Goal: Task Accomplishment & Management: Manage account settings

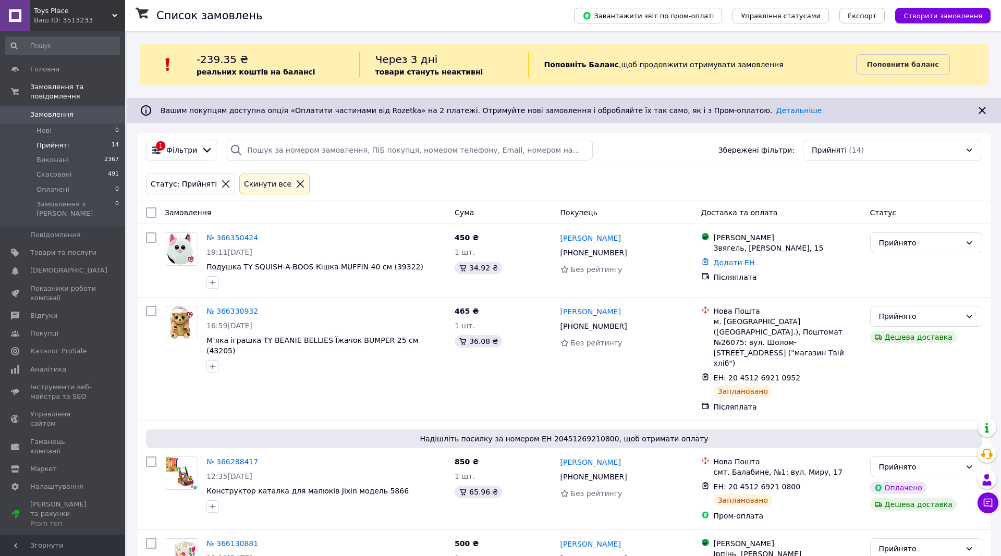
click at [97, 511] on div "Головна Замовлення та повідомлення Замовлення 0 Нові 0 Прийняті 14 Виконані 236…" at bounding box center [62, 283] width 125 height 504
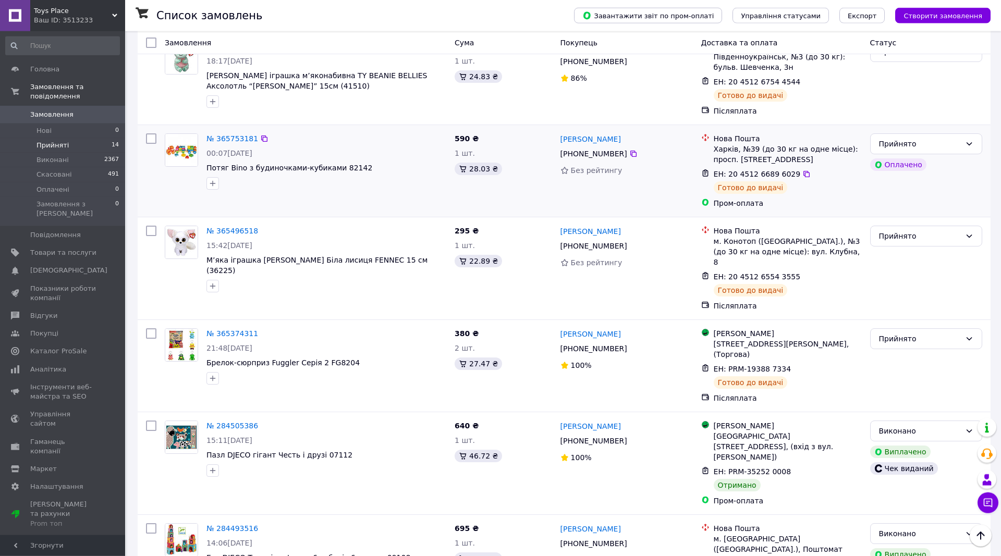
scroll to position [691, 0]
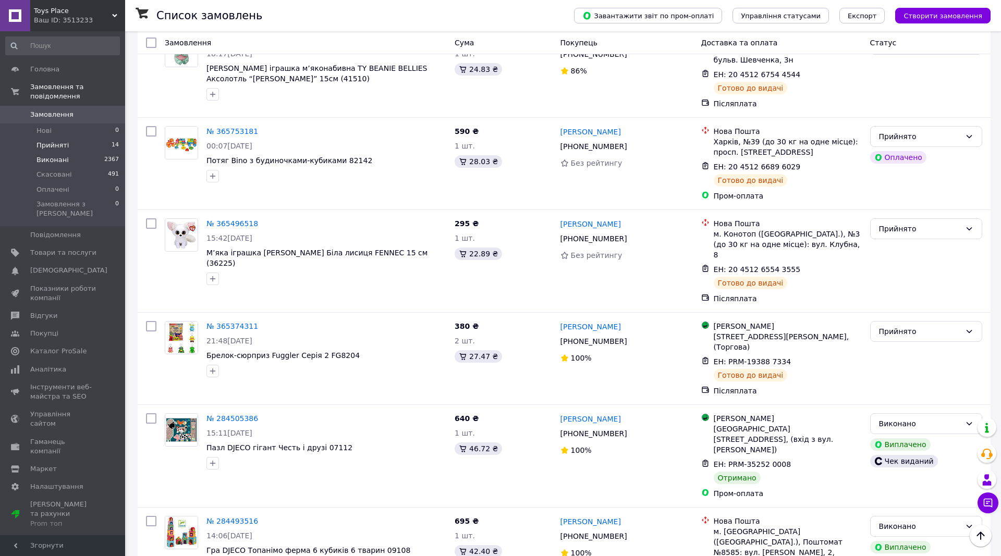
click at [58, 155] on span "Виконані" at bounding box center [52, 159] width 32 height 9
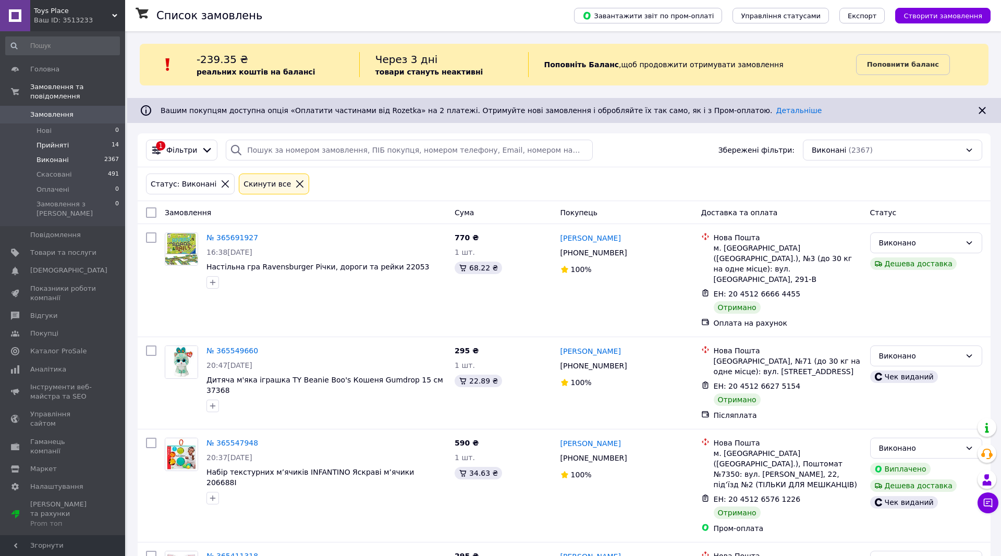
click at [59, 141] on li "Прийняті 14" at bounding box center [62, 145] width 125 height 15
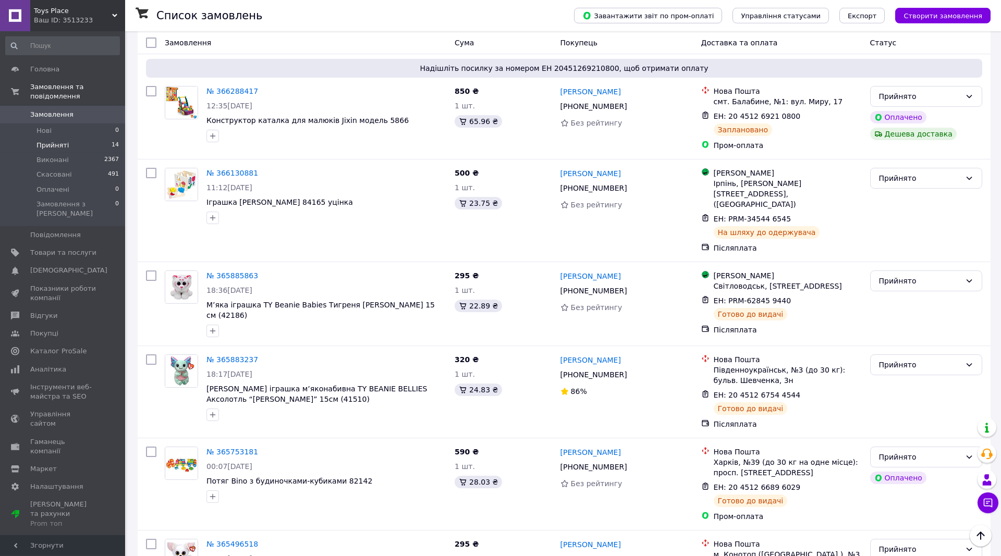
scroll to position [372, 0]
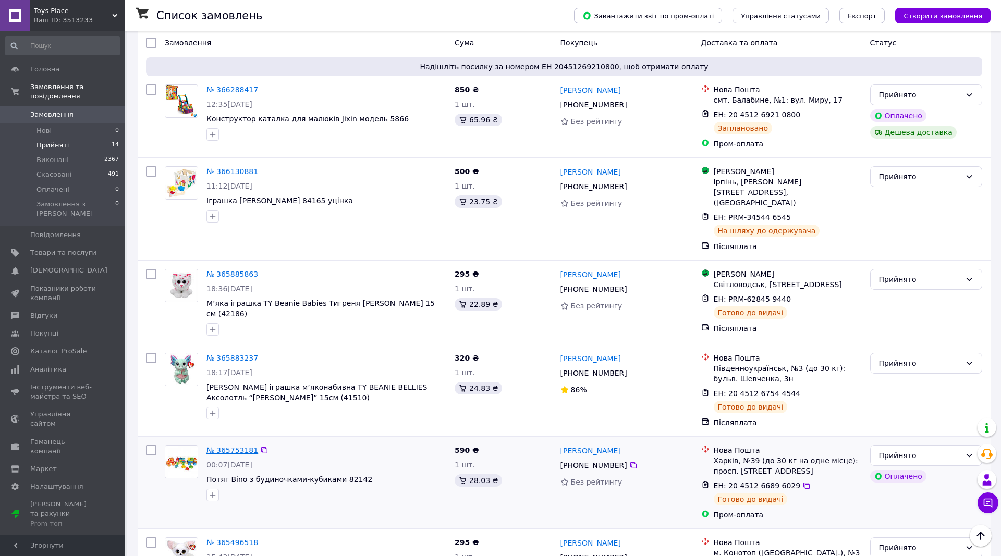
click at [228, 446] on link "№ 365753181" at bounding box center [232, 450] width 52 height 8
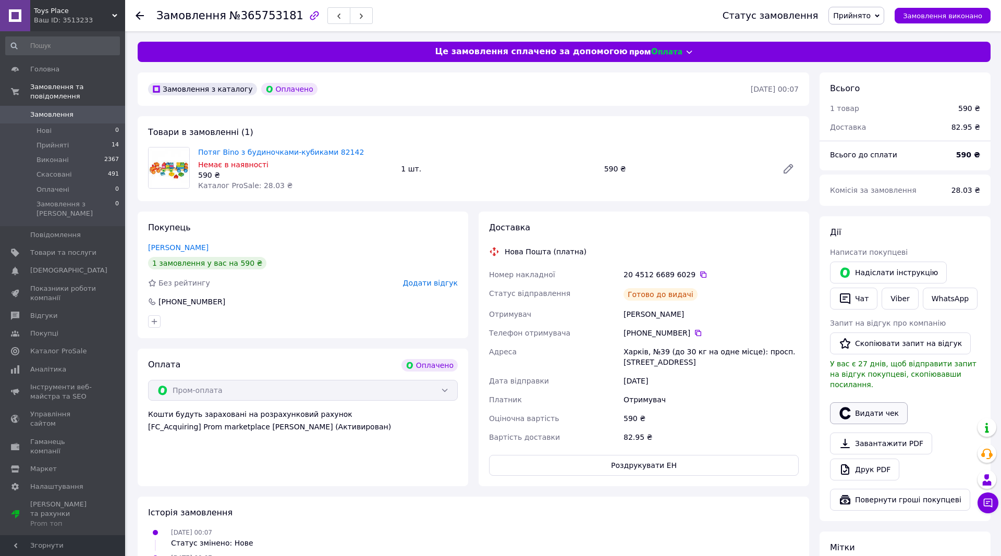
click at [865, 407] on button "Видати чек" at bounding box center [869, 413] width 78 height 22
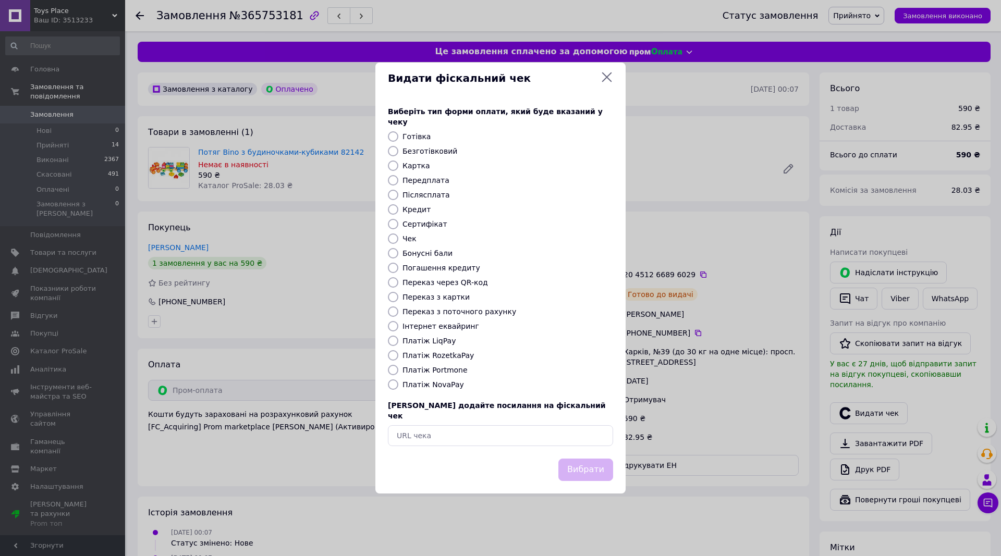
click at [391, 358] on input "Платіж RozetkaPay" at bounding box center [393, 355] width 10 height 10
radio input "true"
click at [605, 459] on button "Вибрати" at bounding box center [585, 470] width 55 height 22
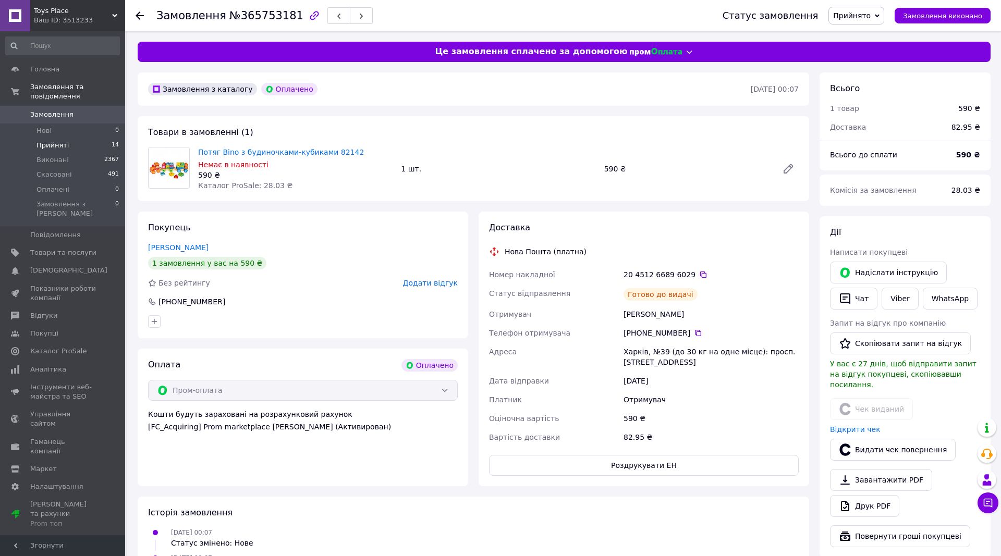
click at [46, 141] on span "Прийняті" at bounding box center [52, 145] width 32 height 9
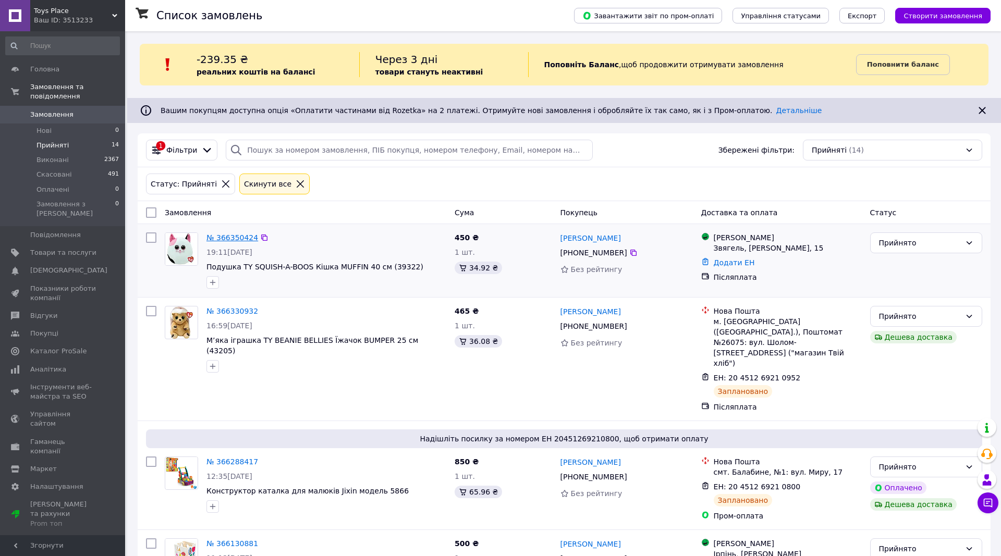
click at [229, 237] on link "№ 366350424" at bounding box center [232, 238] width 52 height 8
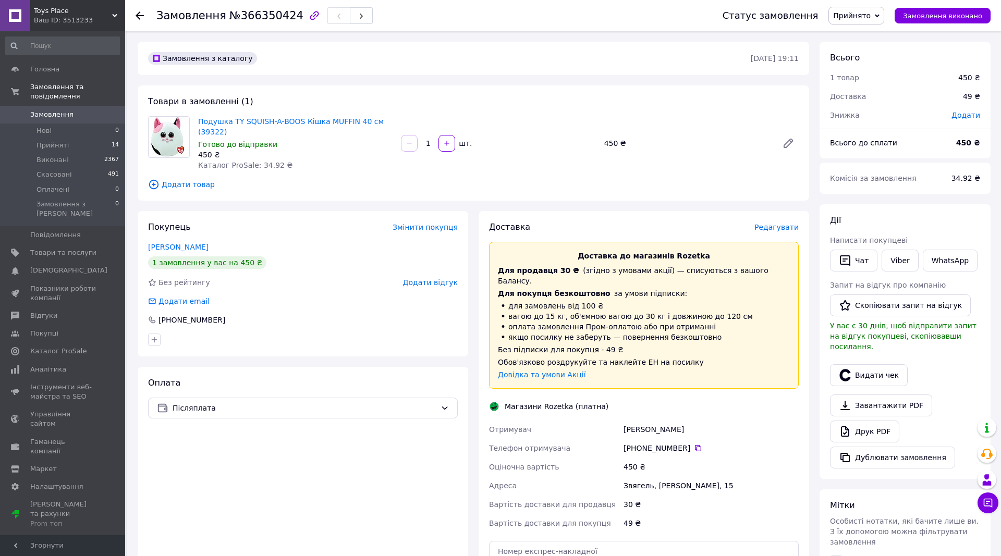
click at [783, 223] on span "Редагувати" at bounding box center [776, 227] width 44 height 8
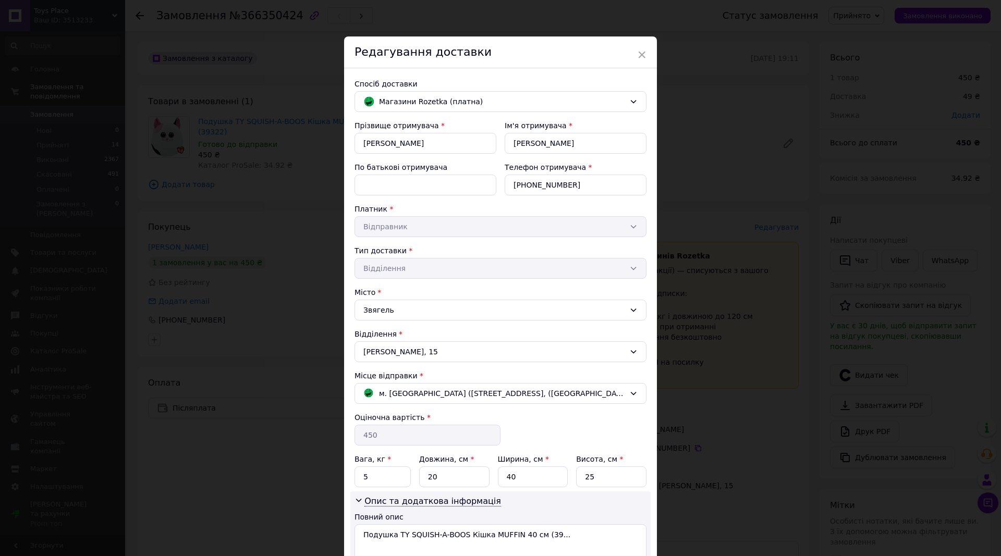
scroll to position [90, 0]
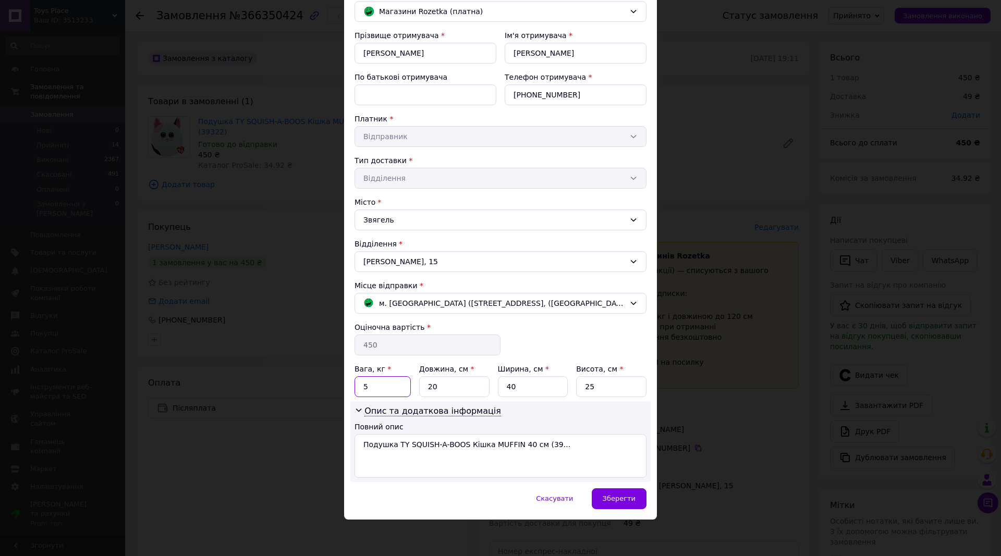
drag, startPoint x: 389, startPoint y: 389, endPoint x: 314, endPoint y: 388, distance: 75.6
click at [355, 388] on input "5" at bounding box center [383, 386] width 56 height 21
type input "2"
drag, startPoint x: 475, startPoint y: 395, endPoint x: 458, endPoint y: 394, distance: 17.2
click at [498, 394] on input "40" at bounding box center [533, 386] width 70 height 21
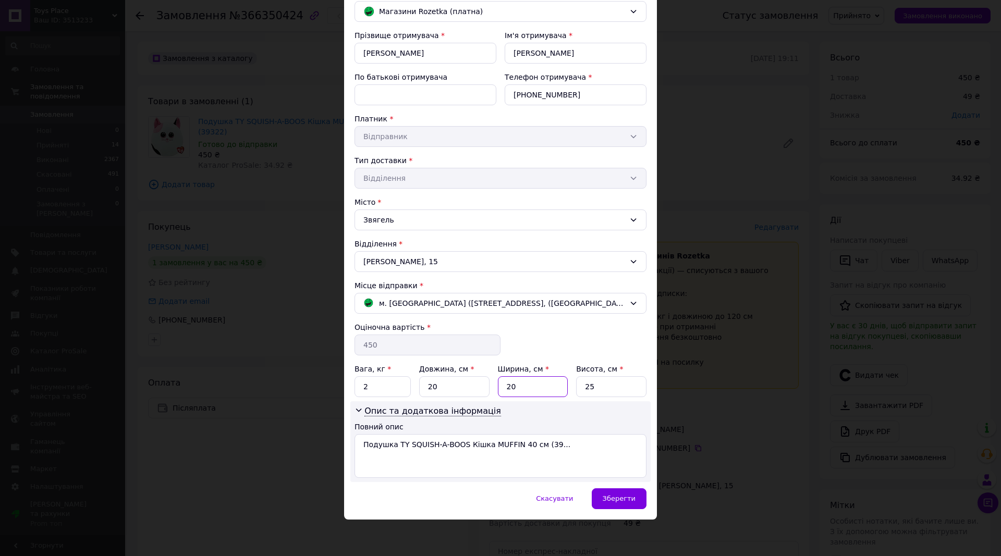
type input "20"
drag, startPoint x: 619, startPoint y: 390, endPoint x: 533, endPoint y: 389, distance: 86.5
click at [576, 389] on input "25" at bounding box center [611, 386] width 70 height 21
type input "20"
click at [618, 497] on span "Зберегти" at bounding box center [619, 499] width 33 height 8
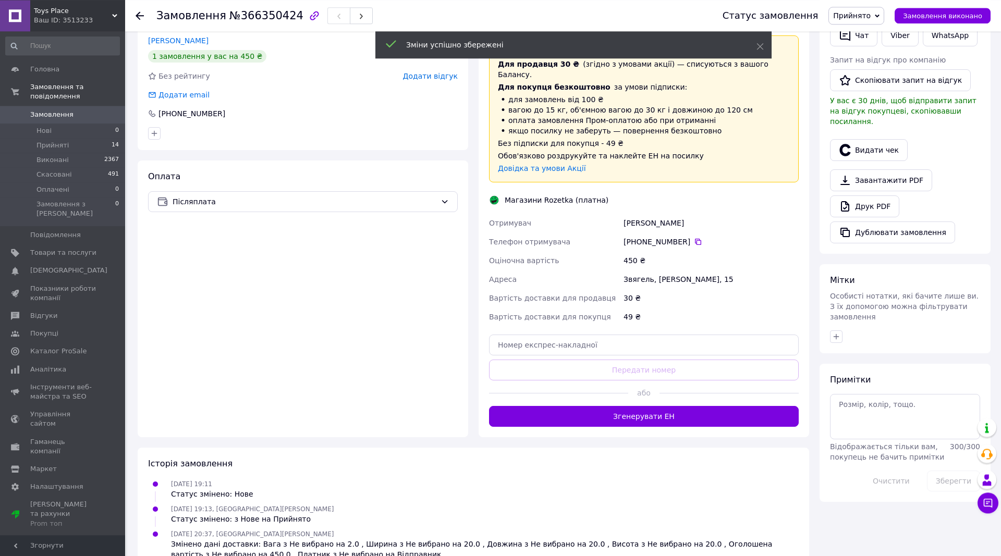
scroll to position [210, 0]
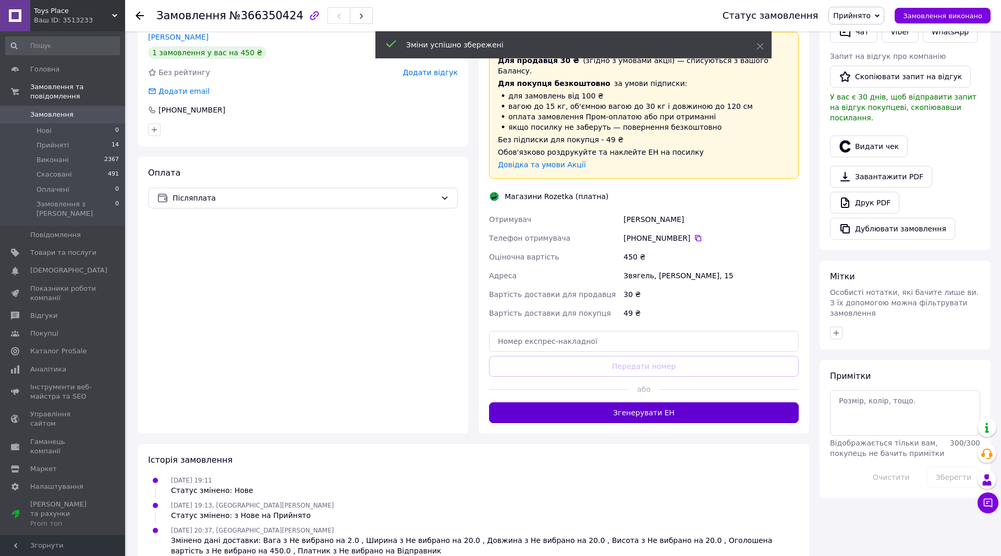
click at [665, 402] on button "Згенерувати ЕН" at bounding box center [644, 412] width 310 height 21
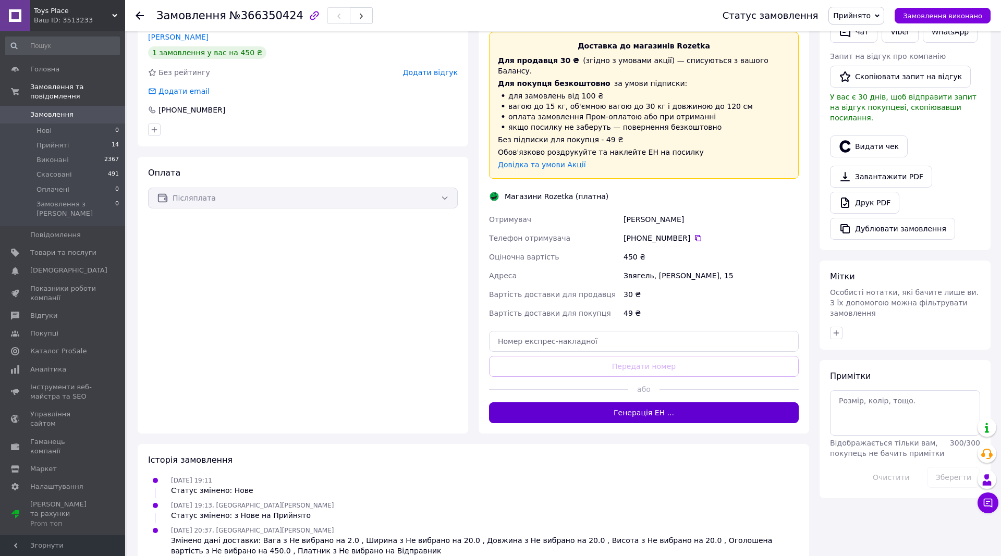
scroll to position [161, 0]
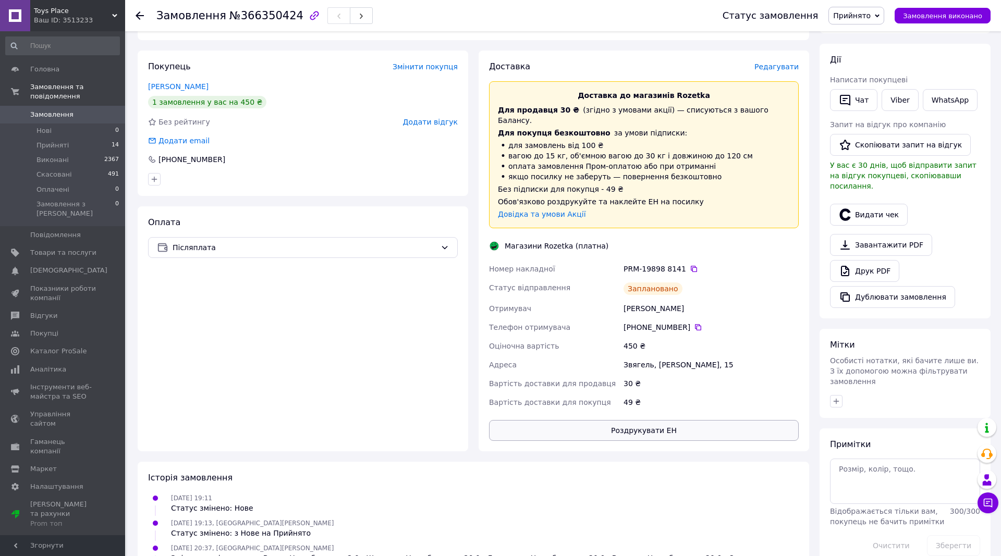
click at [656, 420] on button "Роздрукувати ЕН" at bounding box center [644, 430] width 310 height 21
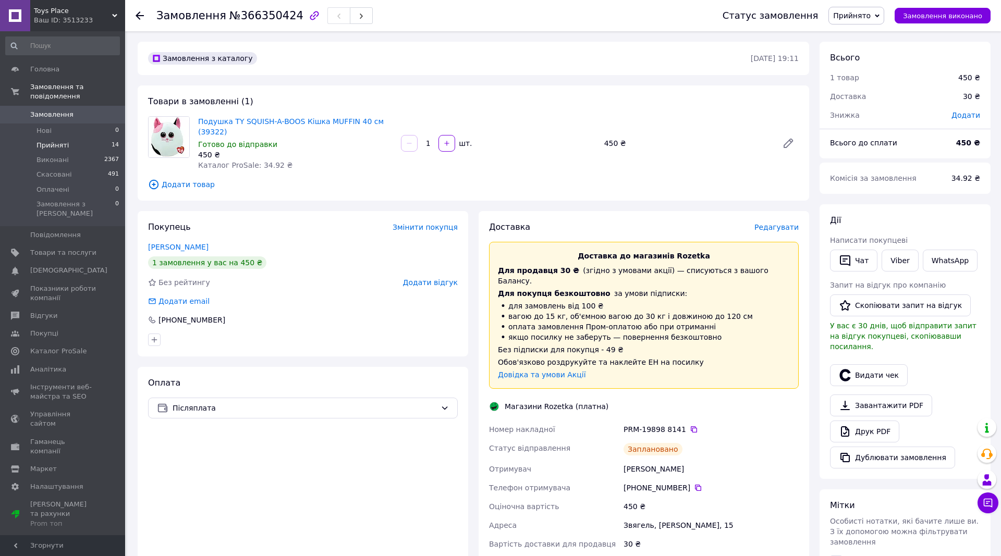
click at [64, 141] on span "Прийняті" at bounding box center [52, 145] width 32 height 9
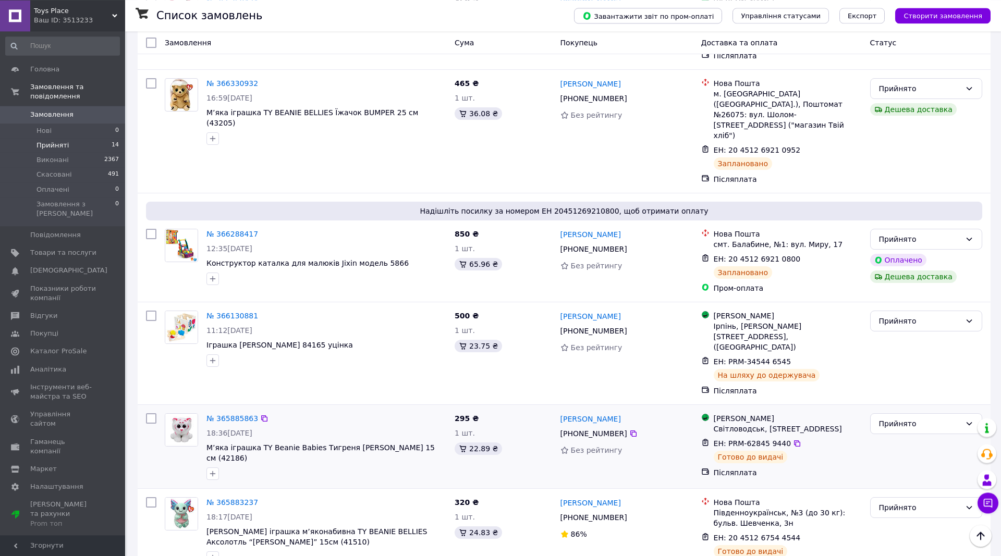
scroll to position [213, 0]
